Goal: Information Seeking & Learning: Learn about a topic

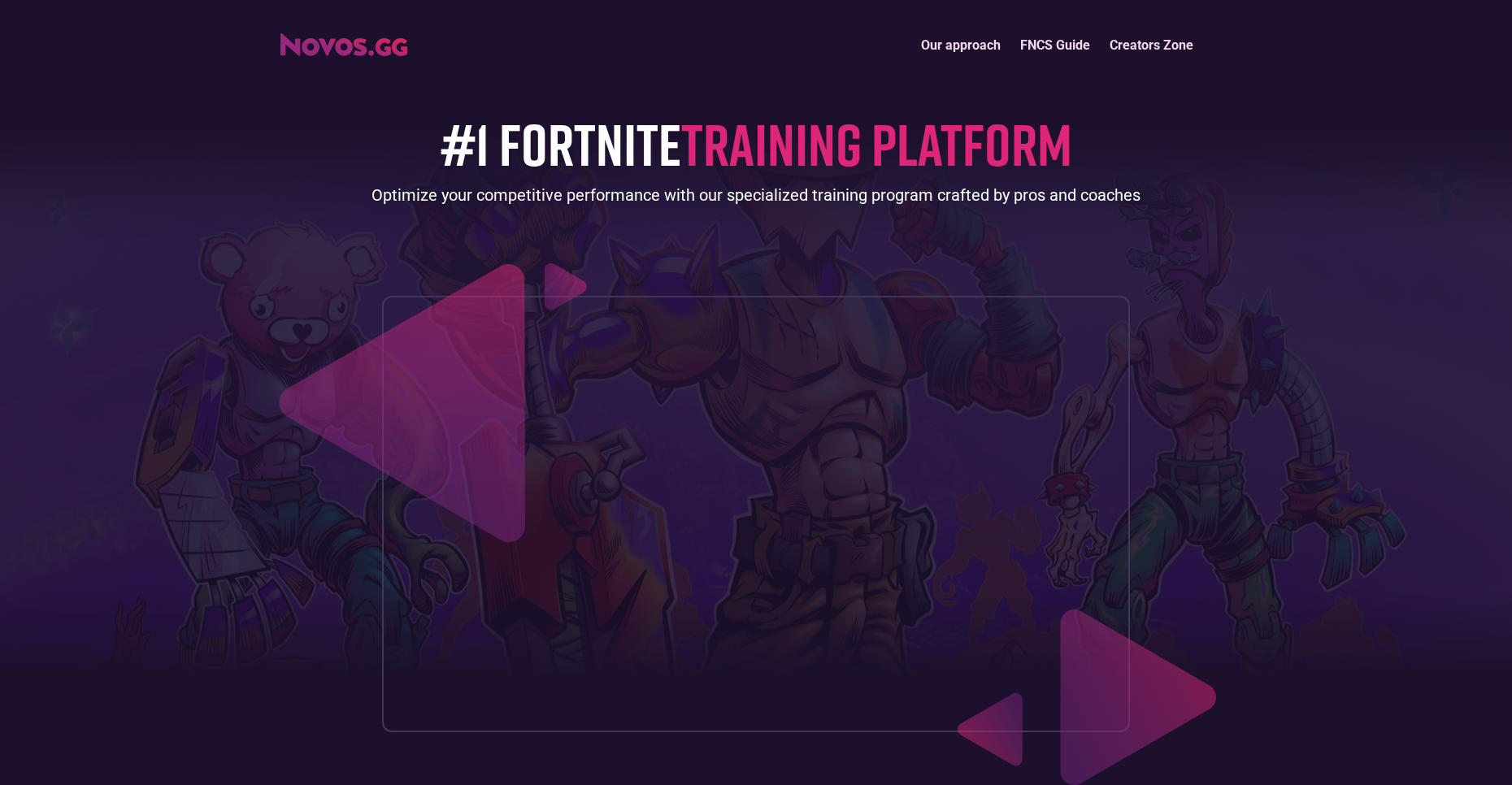
click at [388, 49] on img "home" at bounding box center [344, 44] width 127 height 23
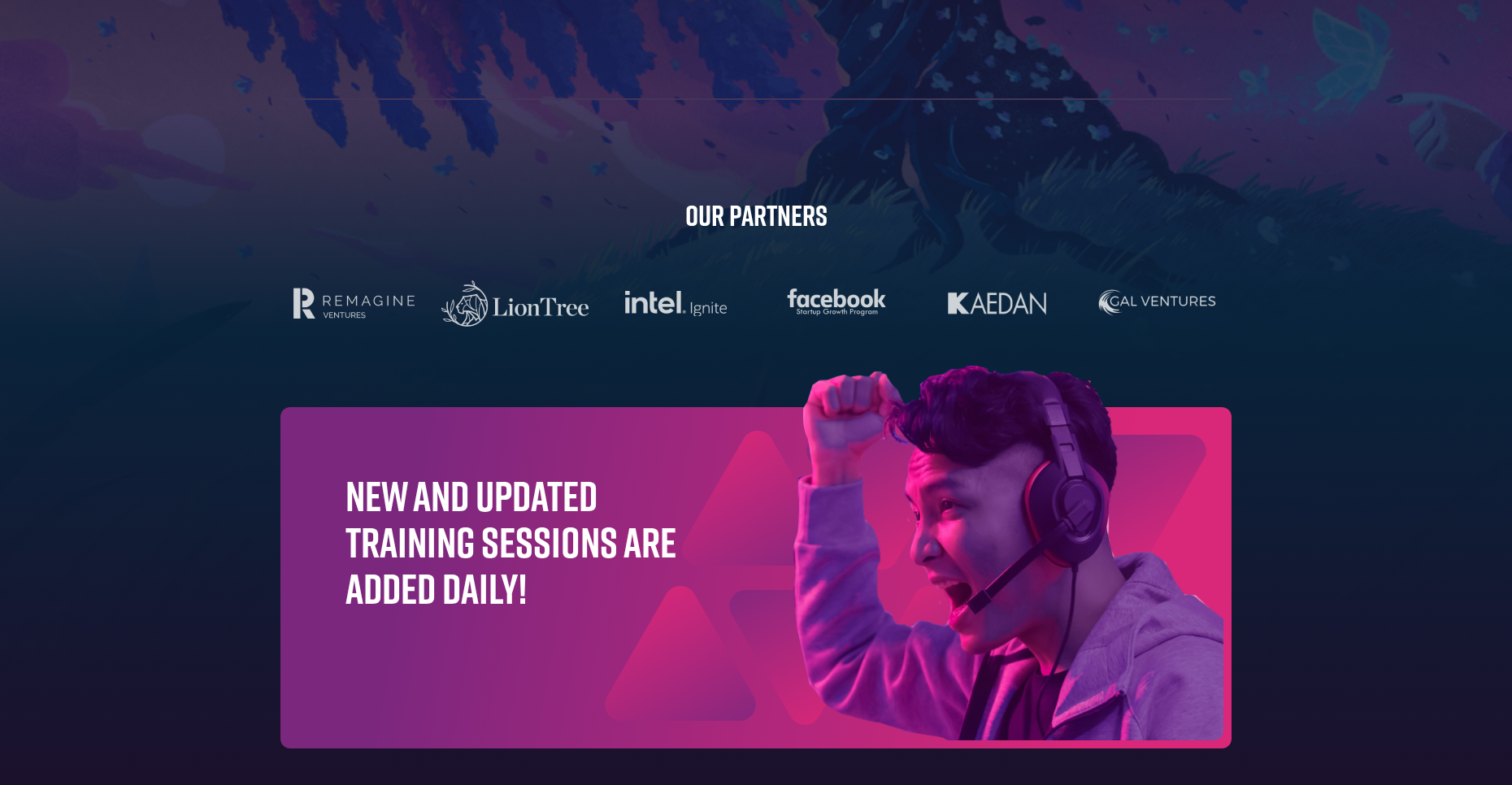
scroll to position [5071, 0]
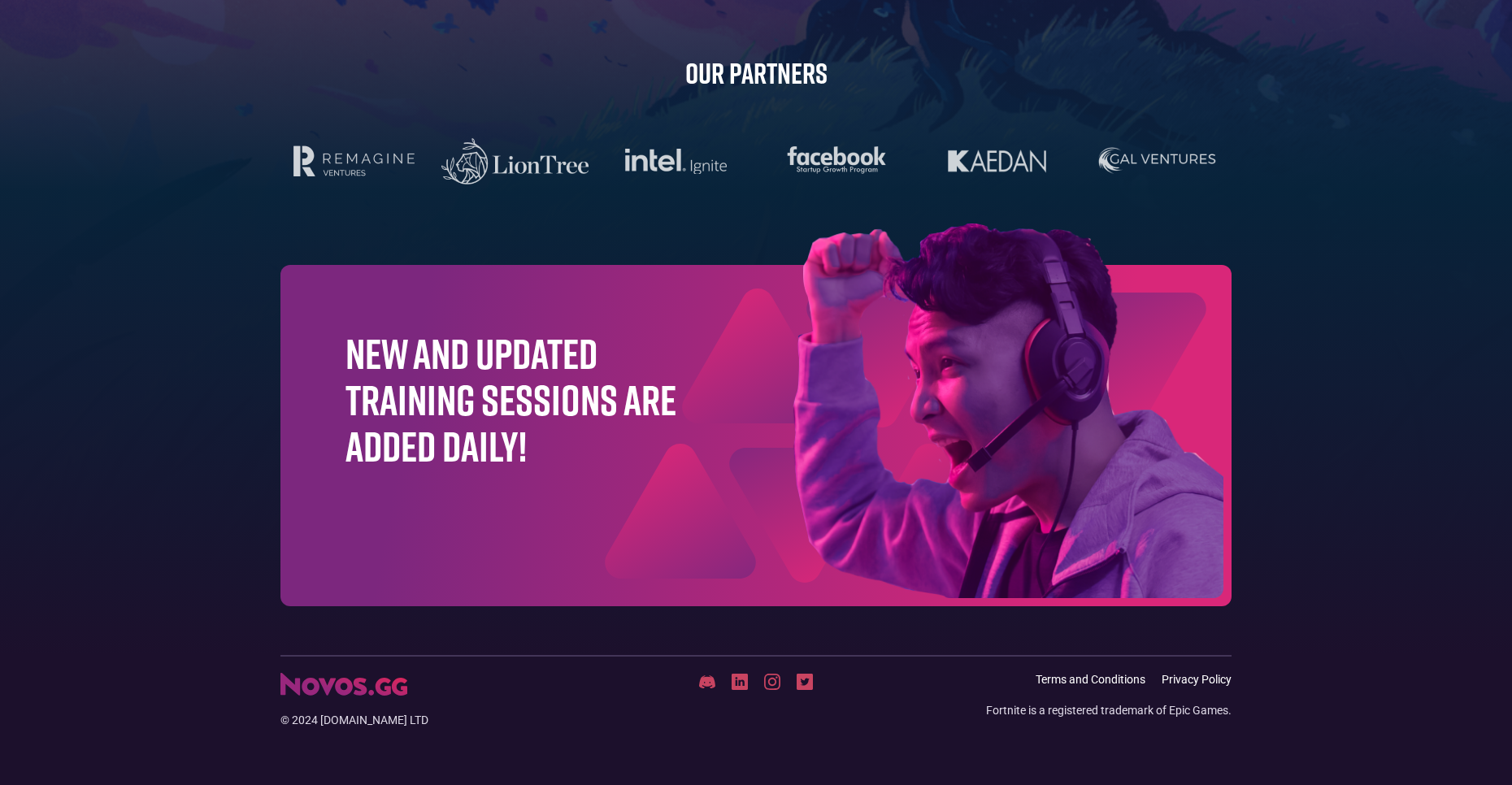
click at [806, 387] on img at bounding box center [926, 415] width 611 height 382
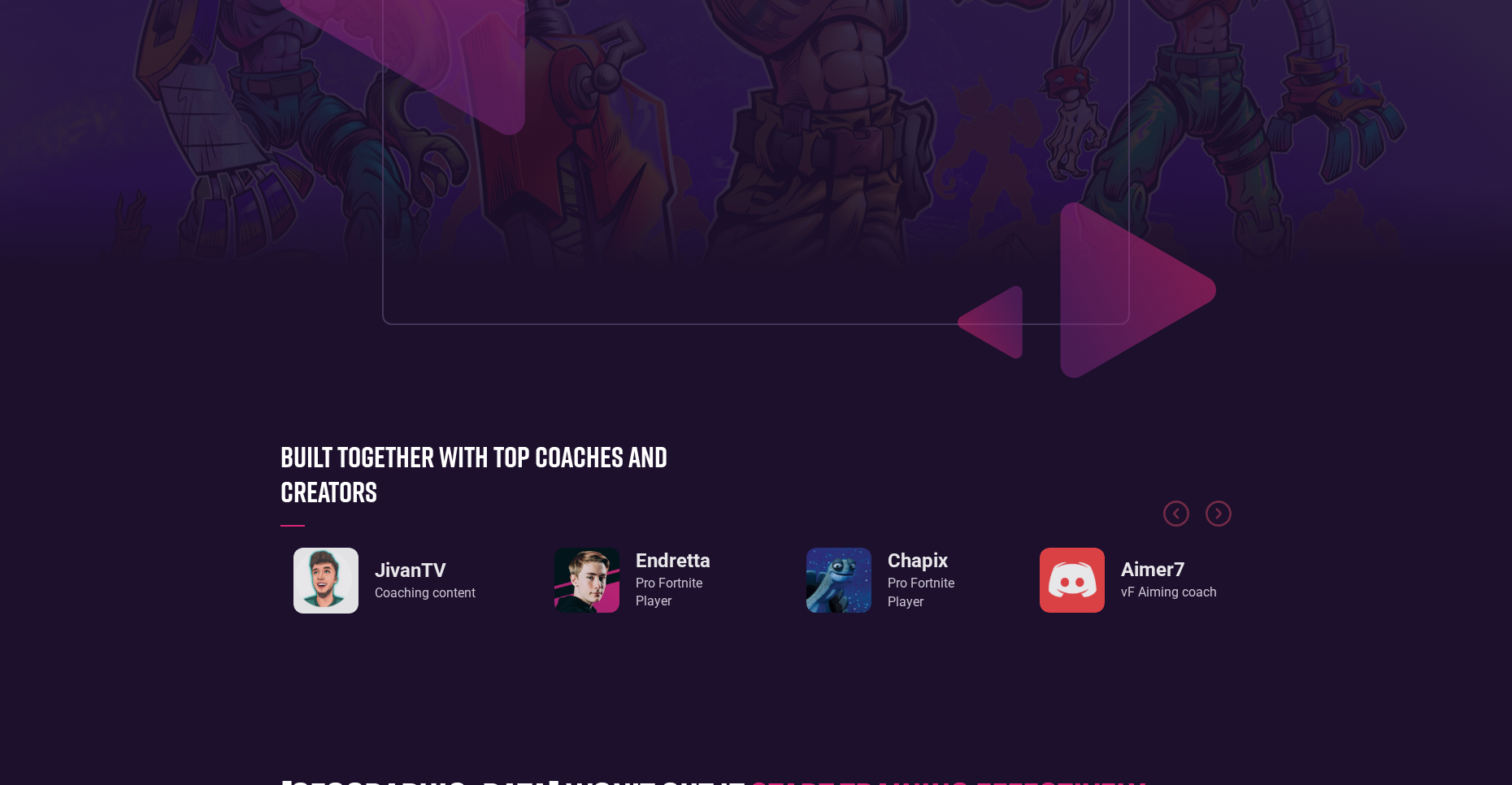
scroll to position [0, 0]
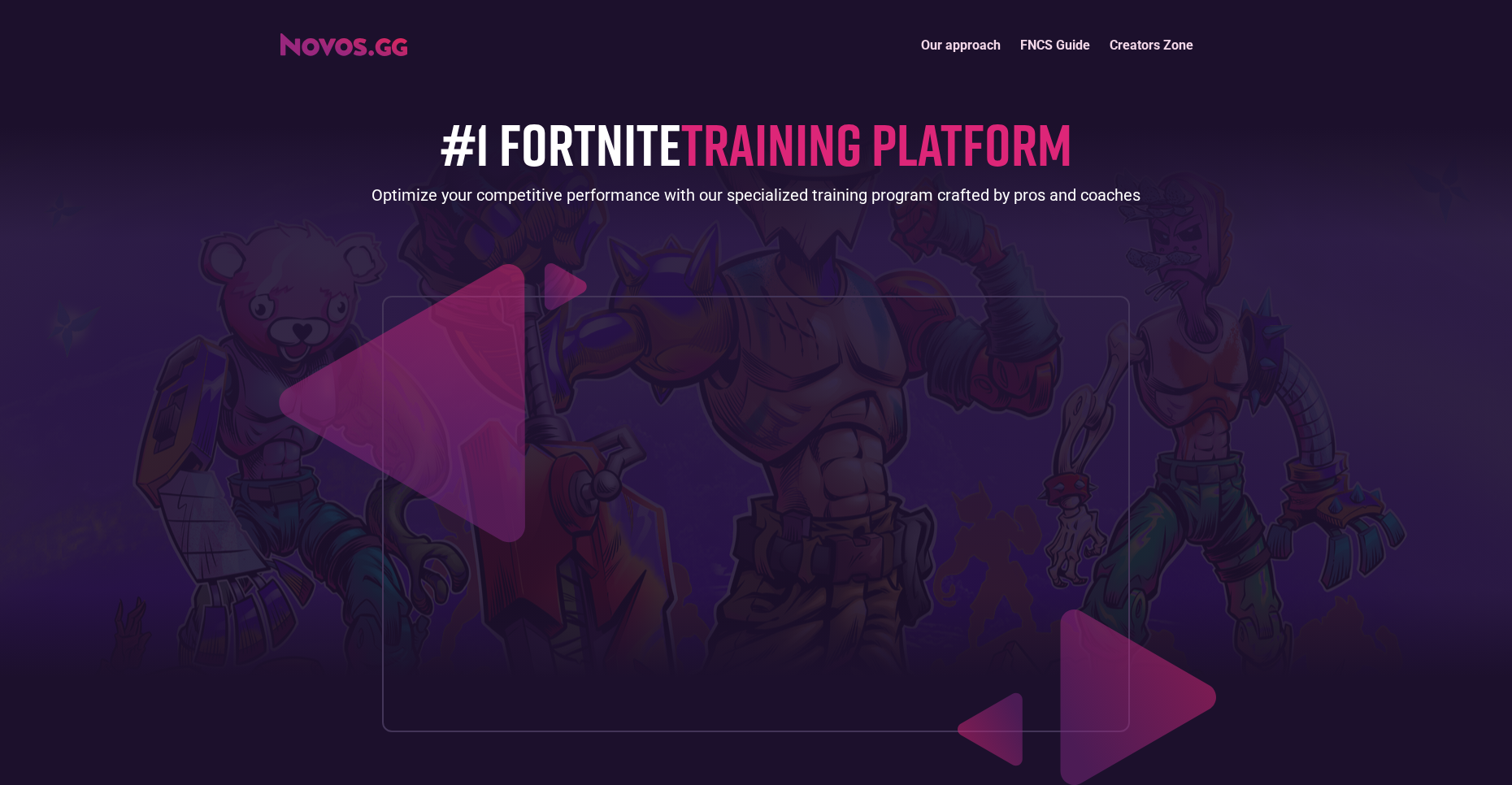
click at [965, 36] on link "Our approach" at bounding box center [960, 44] width 99 height 34
click at [1037, 47] on link "FNCS Guide" at bounding box center [1055, 44] width 90 height 34
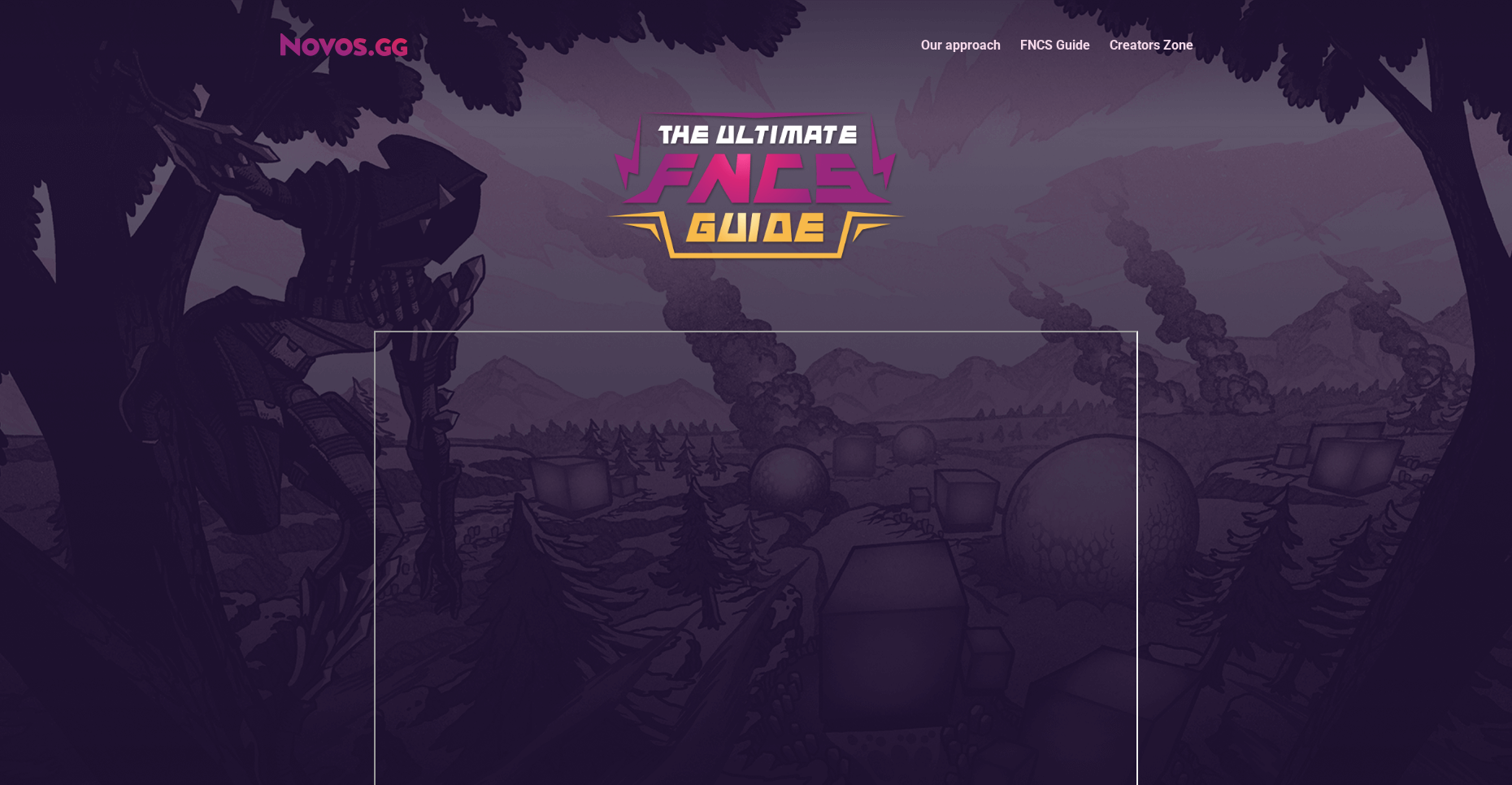
click at [1143, 61] on link "Creators Zone" at bounding box center [1151, 44] width 103 height 34
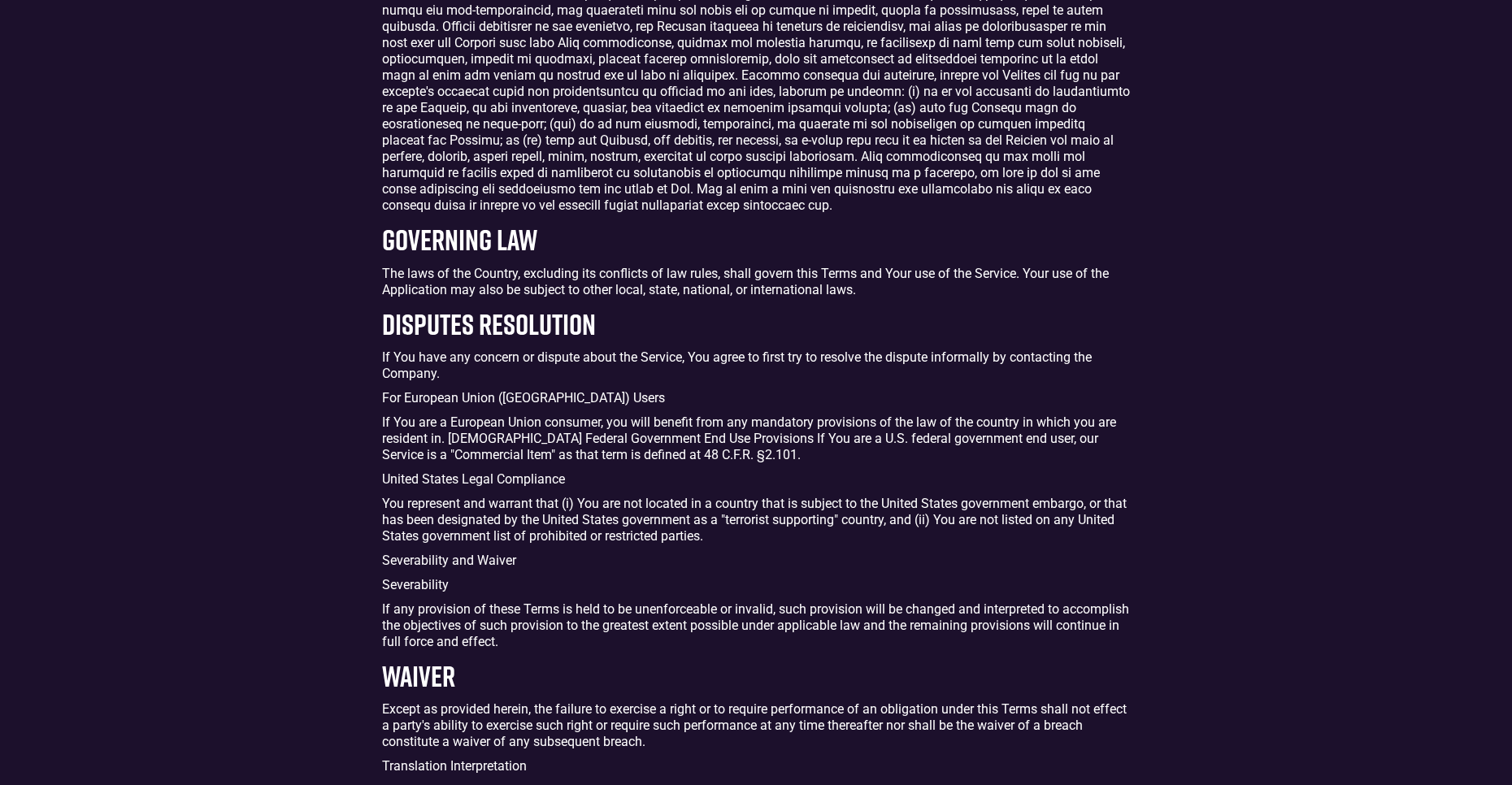
scroll to position [3509, 0]
